Goal: Transaction & Acquisition: Purchase product/service

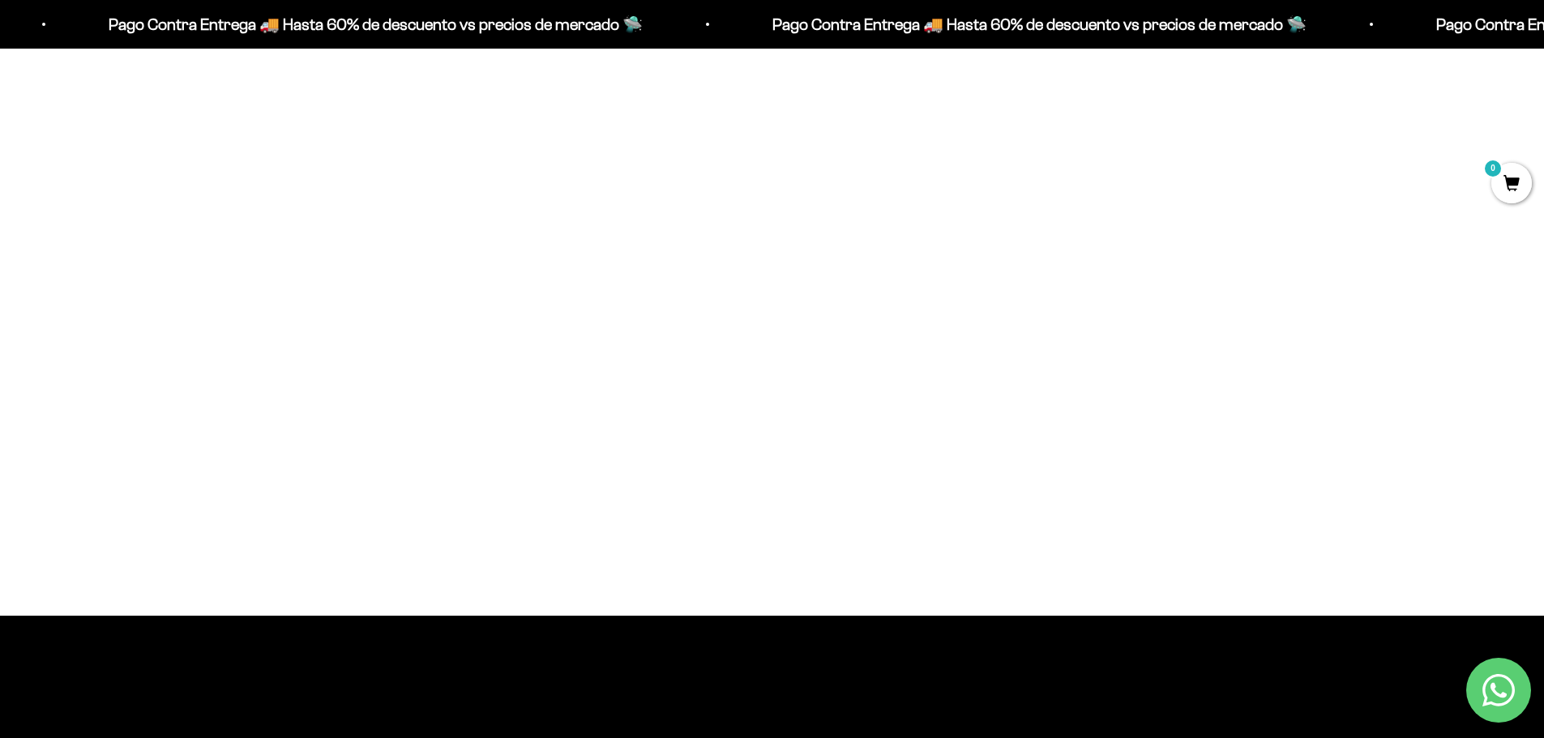
scroll to position [1540, 0]
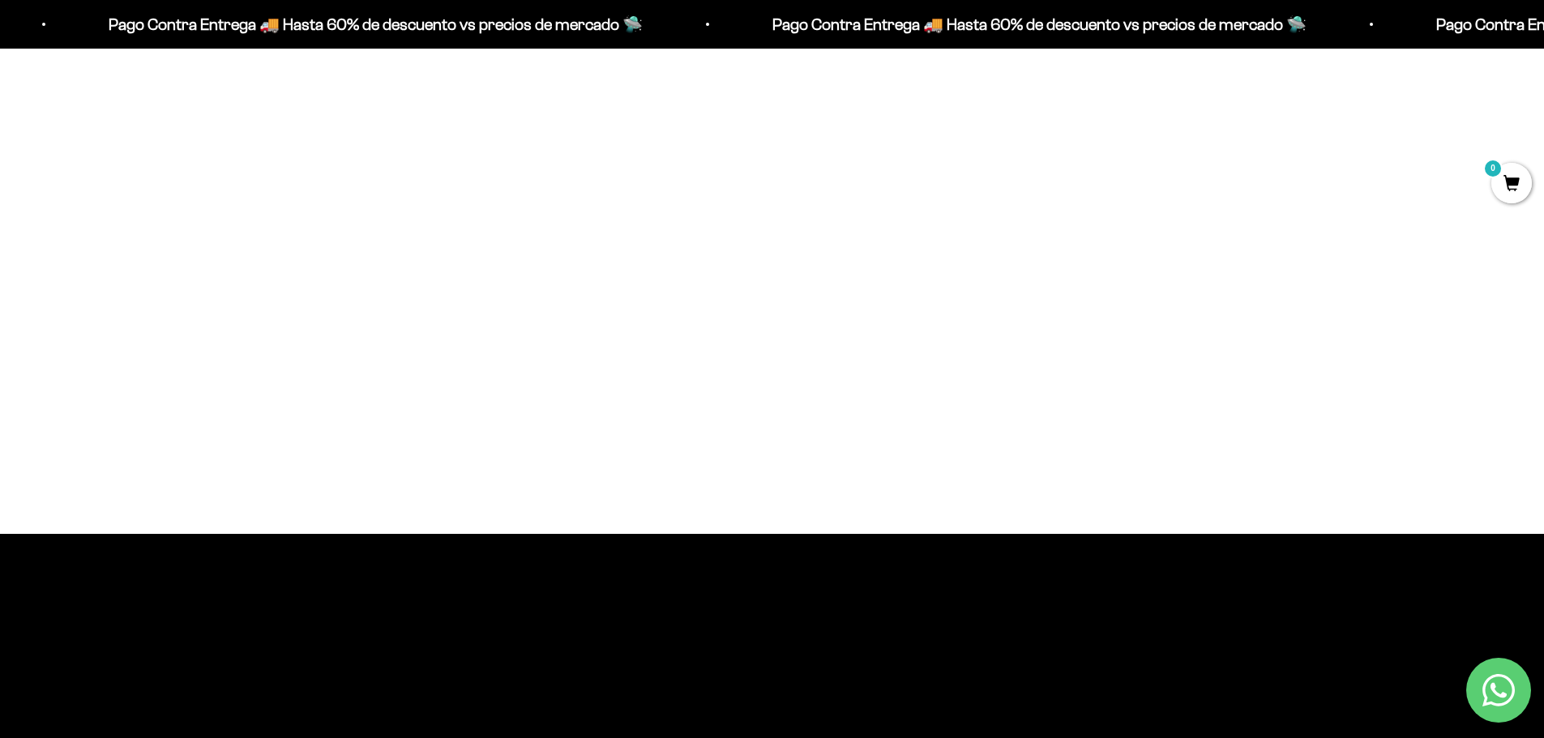
click at [719, 227] on img at bounding box center [772, 132] width 441 height 441
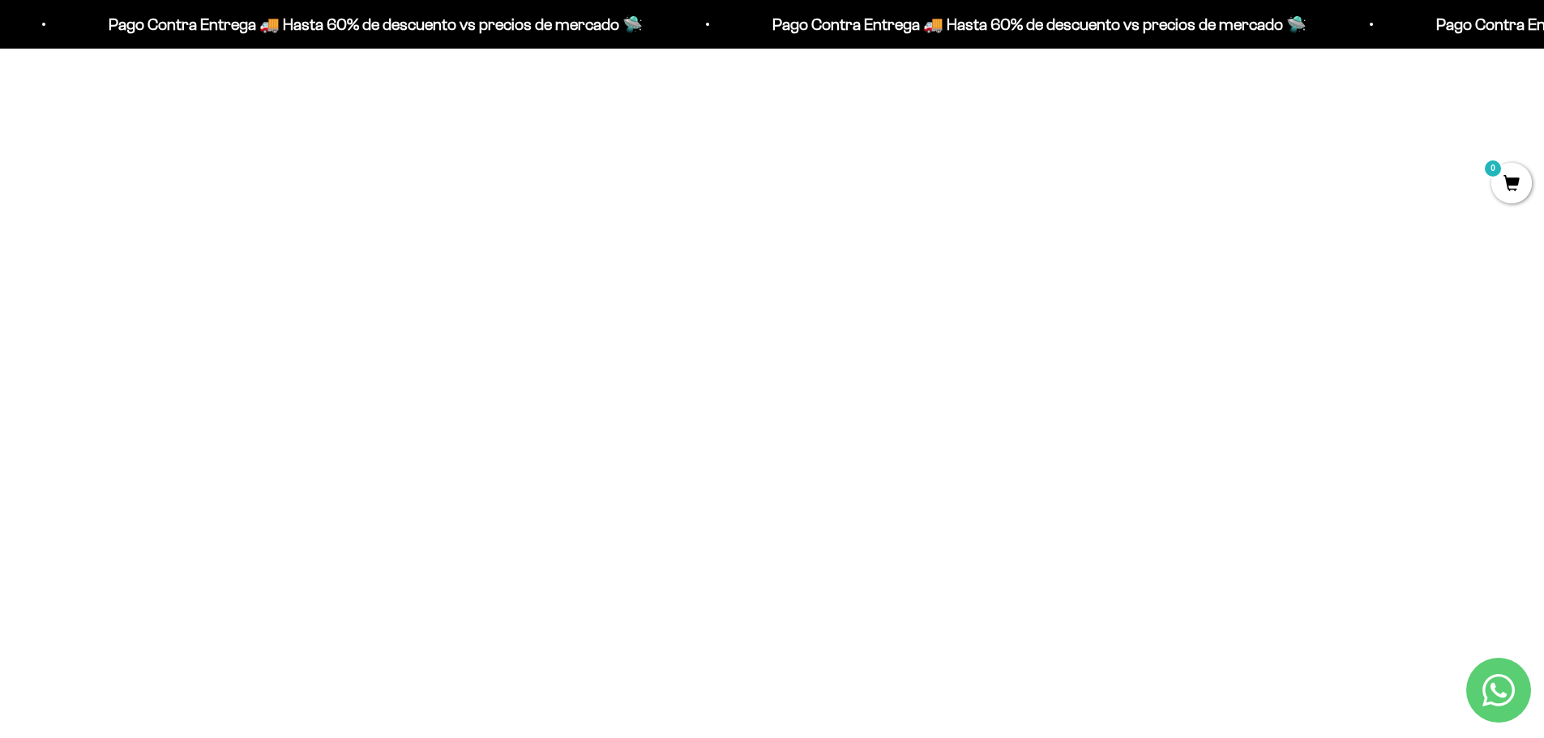
scroll to position [567, 0]
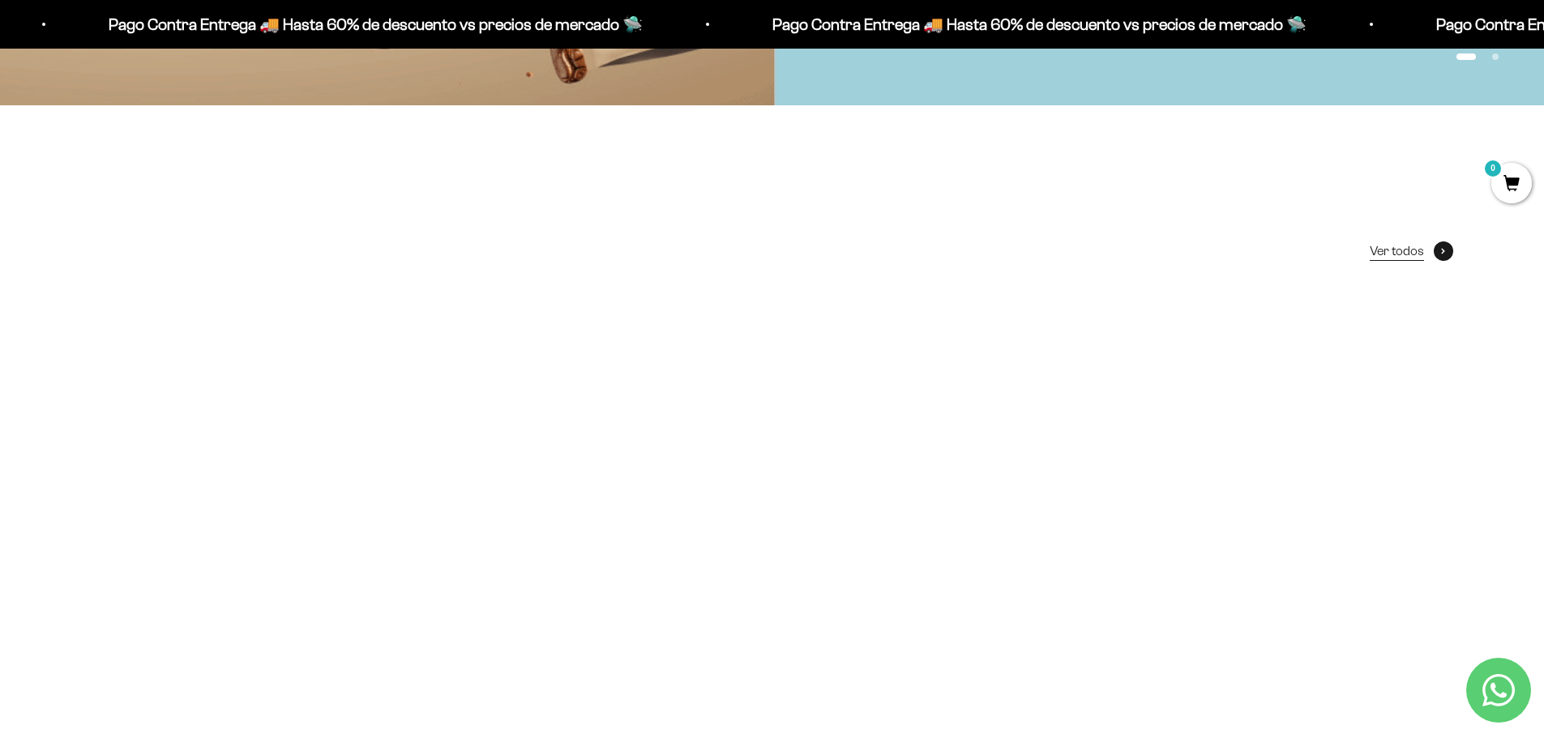
click at [1444, 245] on span at bounding box center [1442, 250] width 19 height 19
